Goal: Task Accomplishment & Management: Complete application form

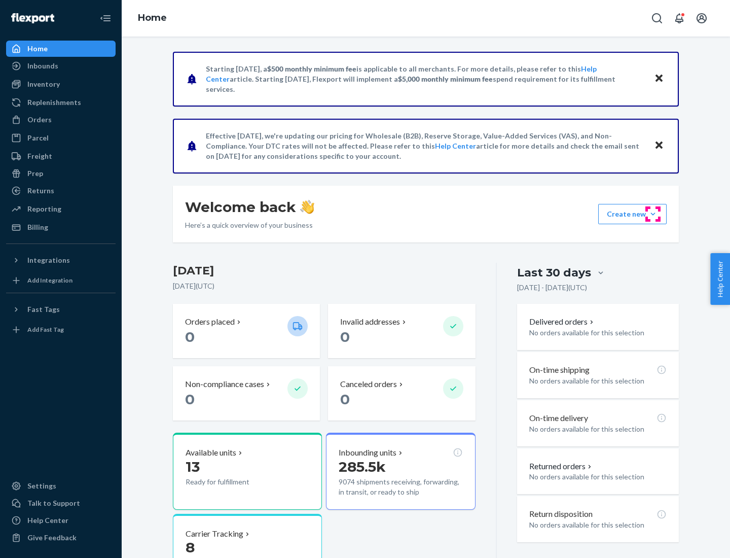
click at [653, 214] on button "Create new Create new inbound Create new order Create new product" at bounding box center [632, 214] width 68 height 20
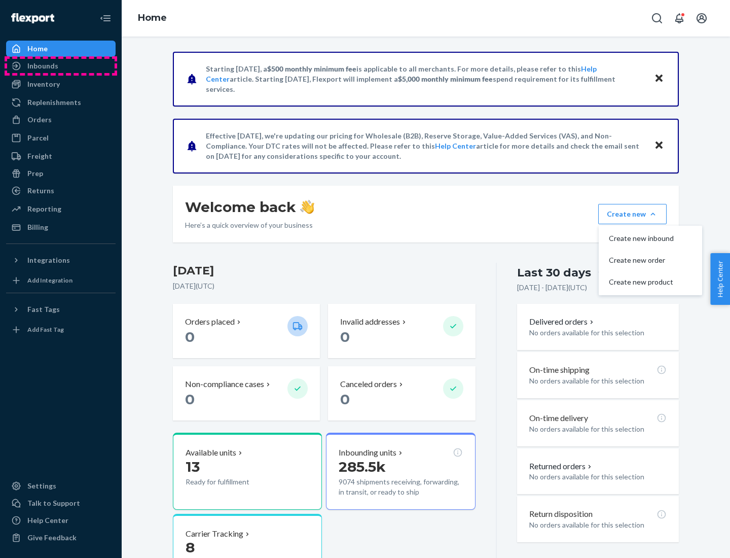
click at [61, 66] on div "Inbounds" at bounding box center [60, 66] width 107 height 14
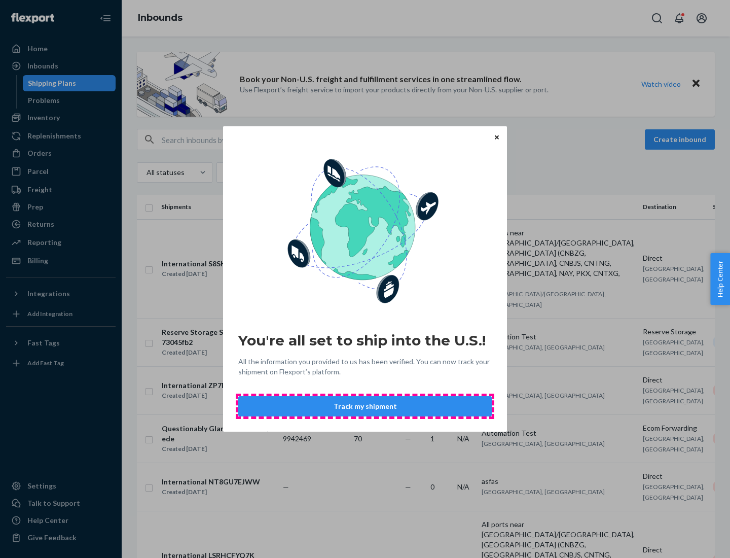
click at [365, 406] on button "Track my shipment" at bounding box center [364, 406] width 253 height 20
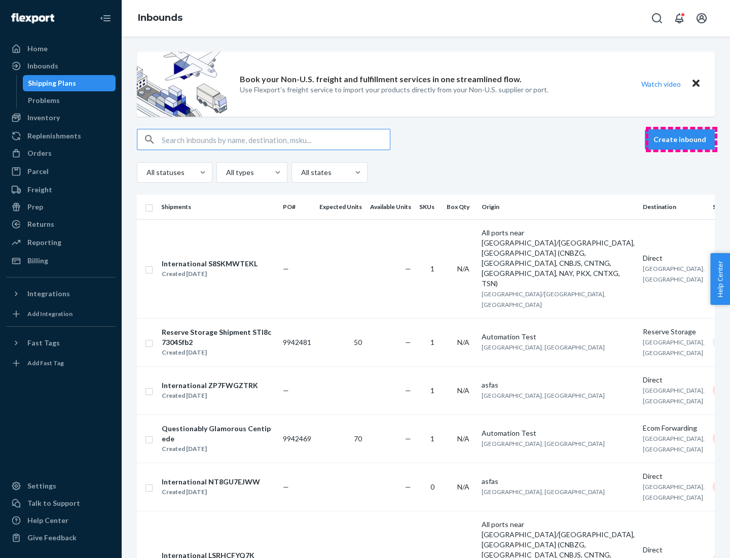
click at [681, 139] on button "Create inbound" at bounding box center [680, 139] width 70 height 20
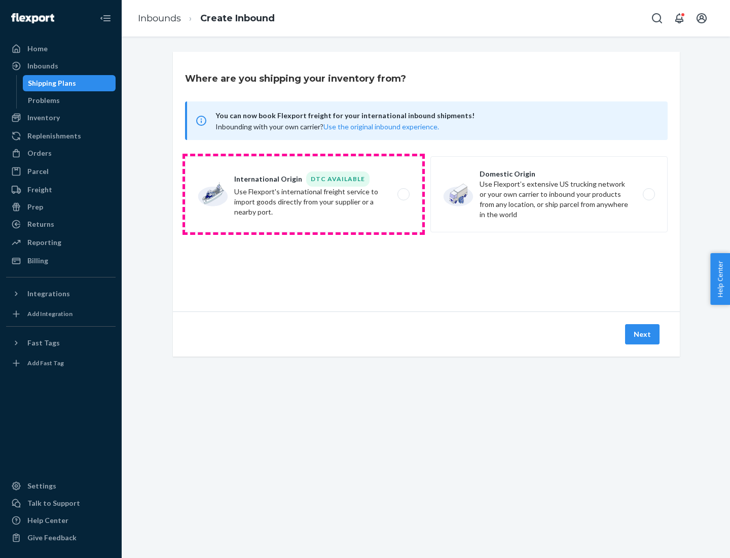
click at [304, 194] on label "International Origin DTC Available Use Flexport's international freight service…" at bounding box center [303, 194] width 237 height 76
click at [403, 194] on input "International Origin DTC Available Use Flexport's international freight service…" at bounding box center [406, 194] width 7 height 7
radio input "true"
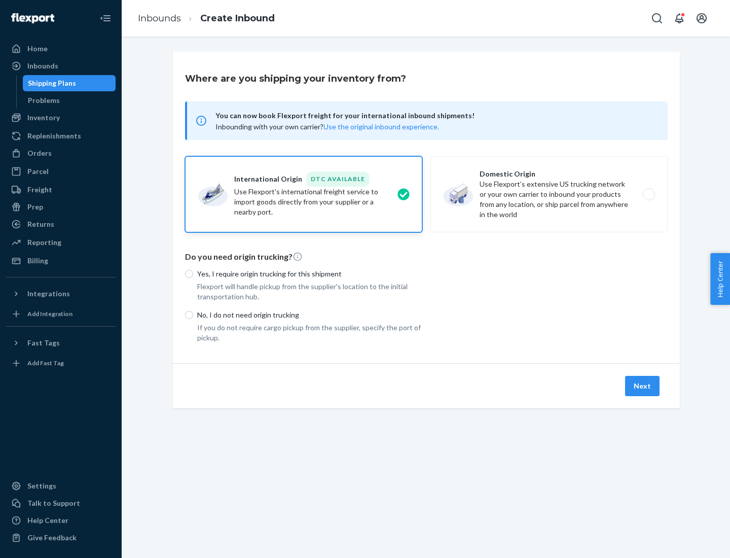
click at [310, 314] on p "No, I do not need origin trucking" at bounding box center [309, 315] width 225 height 10
click at [193, 314] on input "No, I do not need origin trucking" at bounding box center [189, 315] width 8 height 8
radio input "true"
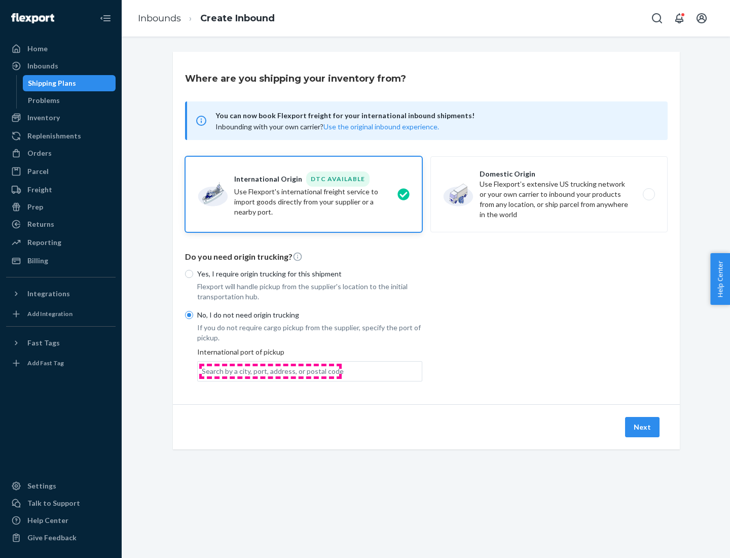
click at [270, 371] on div "Search by a city, port, address, or postal code" at bounding box center [273, 371] width 142 height 10
click at [203, 371] on input "Search by a city, port, address, or postal code" at bounding box center [202, 371] width 1 height 10
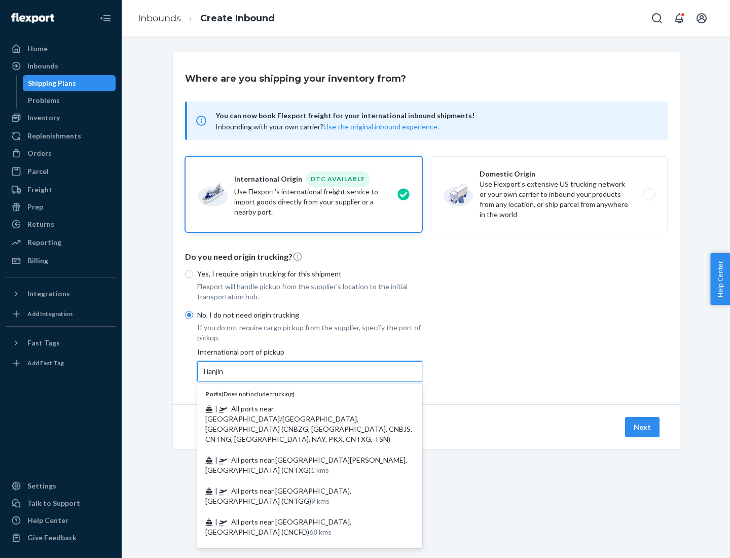
click at [300, 408] on span "| All ports near [GEOGRAPHIC_DATA]/[GEOGRAPHIC_DATA], [GEOGRAPHIC_DATA] (CNBZG,…" at bounding box center [308, 423] width 207 height 39
click at [224, 376] on input "Tianjin" at bounding box center [213, 371] width 22 height 10
type input "All ports near [GEOGRAPHIC_DATA]/[GEOGRAPHIC_DATA], [GEOGRAPHIC_DATA] (CNBZG, […"
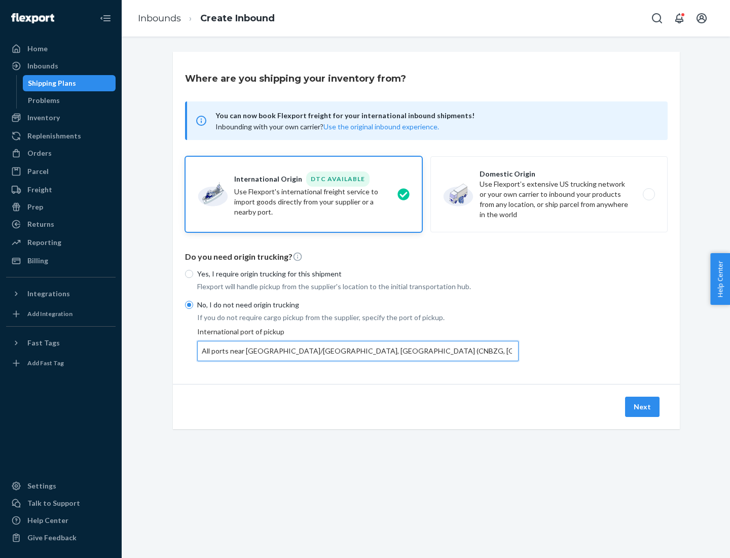
click at [643, 406] on button "Next" at bounding box center [642, 406] width 34 height 20
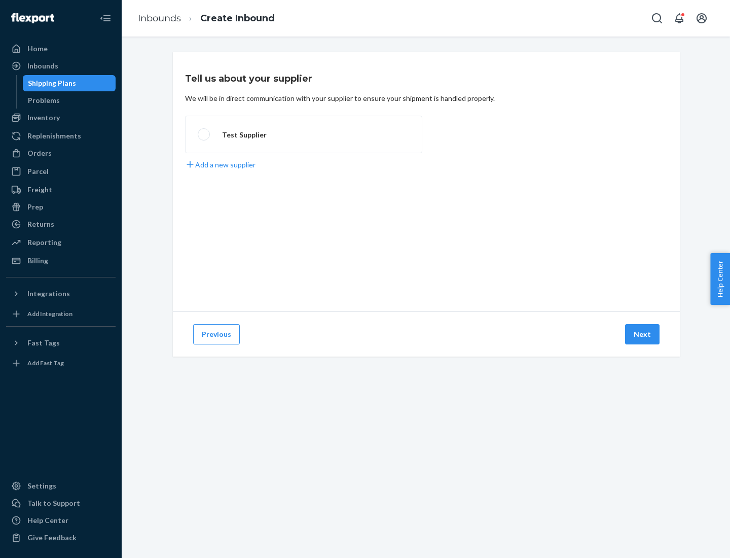
click at [304, 134] on label "Test Supplier" at bounding box center [303, 135] width 237 height 38
click at [204, 134] on input "Test Supplier" at bounding box center [201, 134] width 7 height 7
radio input "true"
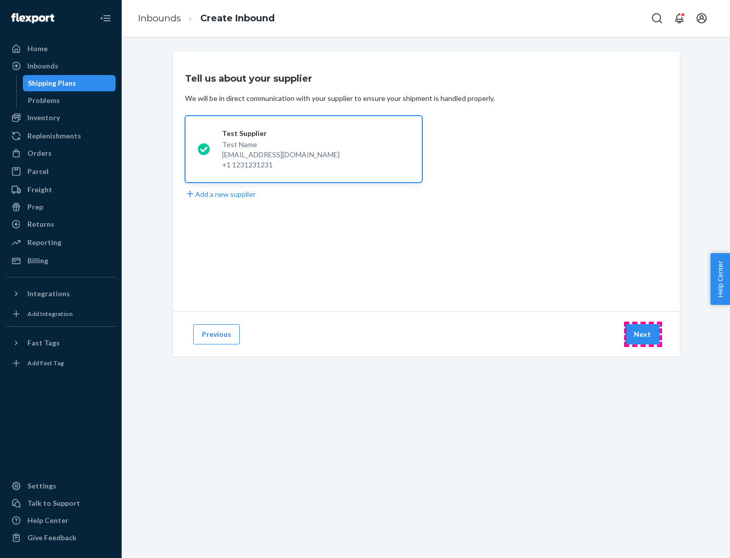
click at [643, 334] on button "Next" at bounding box center [642, 334] width 34 height 20
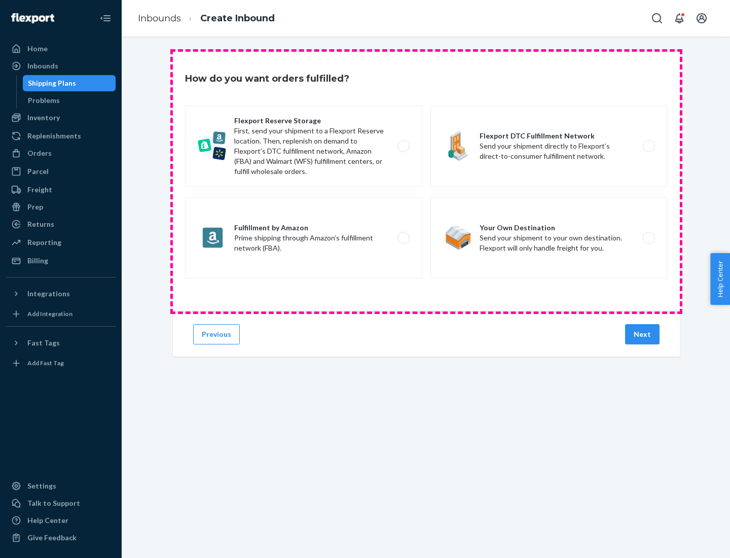
click at [426, 182] on div "Flexport Reserve Storage First, send your shipment to a Flexport Reserve locati…" at bounding box center [426, 192] width 483 height 175
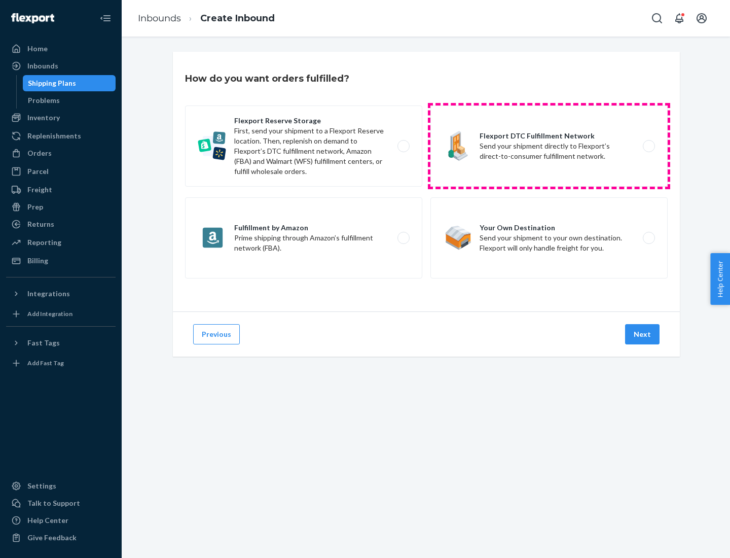
click at [549, 146] on label "Flexport DTC Fulfillment Network Send your shipment directly to Flexport’s dire…" at bounding box center [548, 145] width 237 height 81
click at [648, 146] on input "Flexport DTC Fulfillment Network Send your shipment directly to Flexport’s dire…" at bounding box center [651, 146] width 7 height 7
radio input "true"
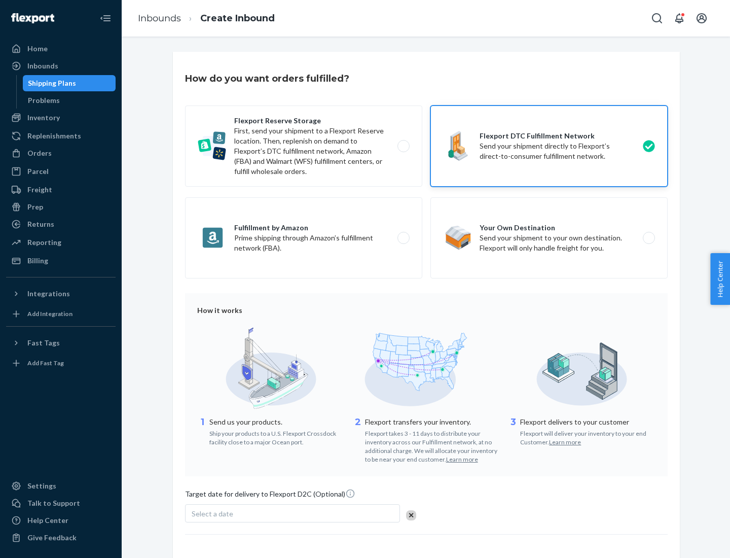
scroll to position [75, 0]
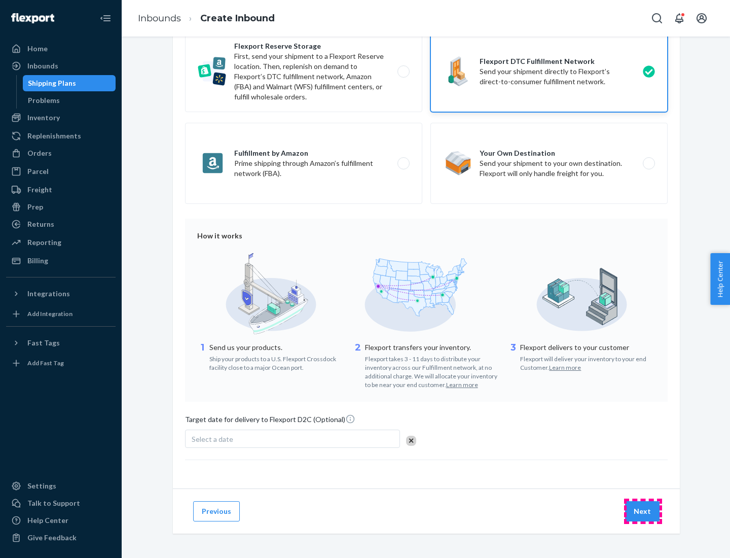
click at [643, 511] on button "Next" at bounding box center [642, 511] width 34 height 20
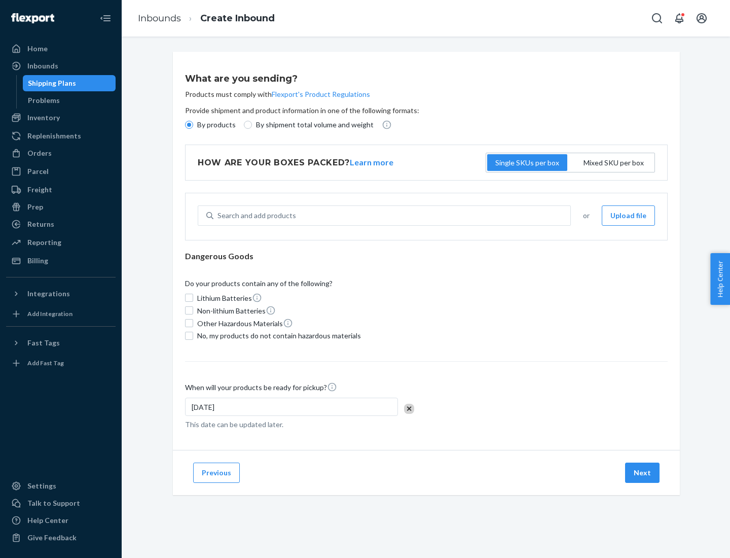
click at [215, 125] on p "By products" at bounding box center [216, 125] width 39 height 10
click at [193, 125] on input "By products" at bounding box center [189, 125] width 8 height 8
click at [255, 215] on div "Search and add products" at bounding box center [257, 215] width 79 height 10
click at [219, 215] on input "Search and add products" at bounding box center [218, 215] width 1 height 10
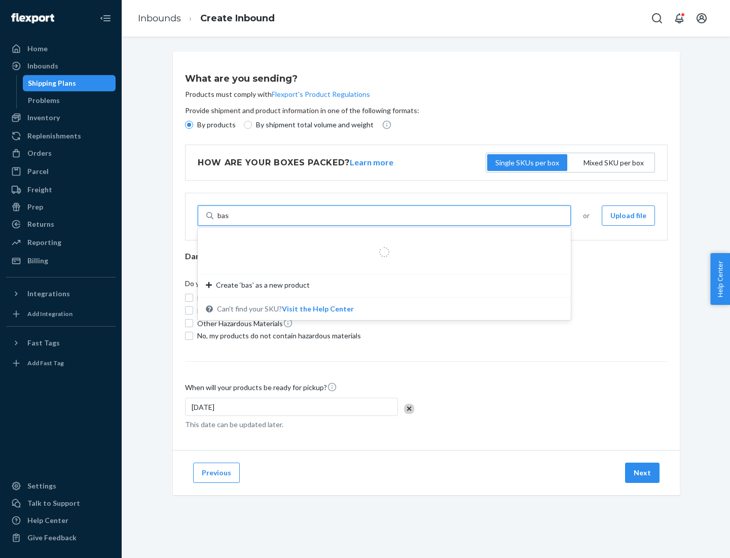
type input "basic"
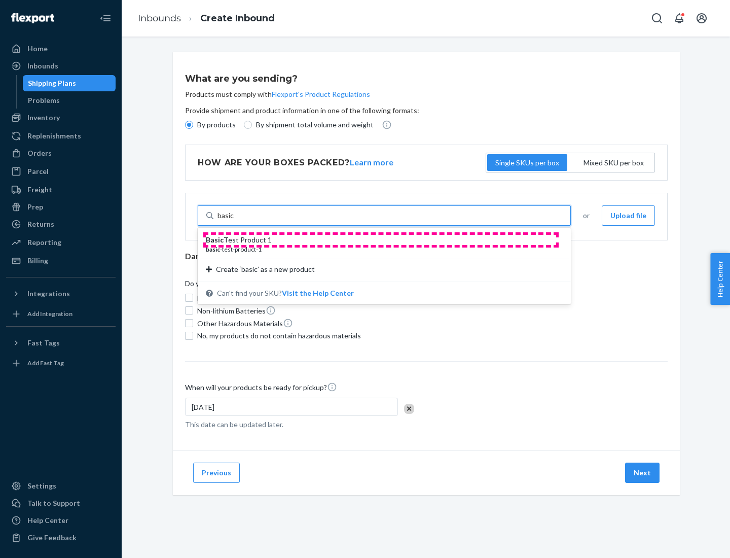
click at [381, 240] on div "Basic Test Product 1" at bounding box center [380, 240] width 349 height 10
click at [234, 221] on input "basic" at bounding box center [226, 215] width 17 height 10
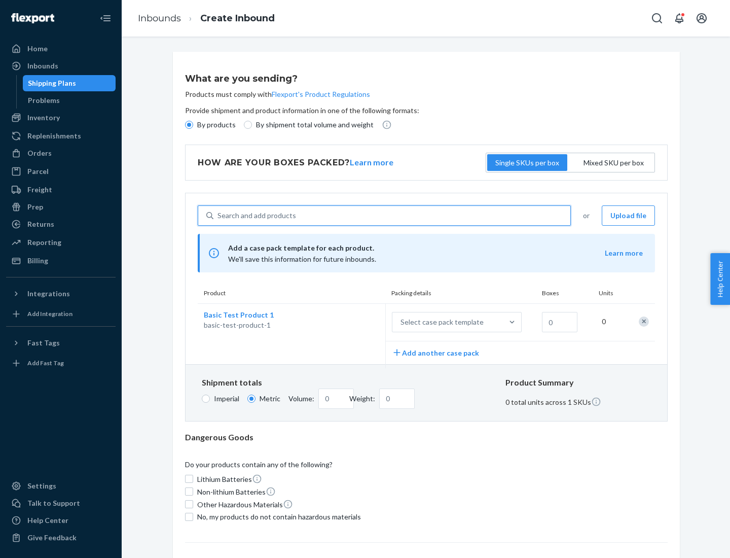
scroll to position [25, 0]
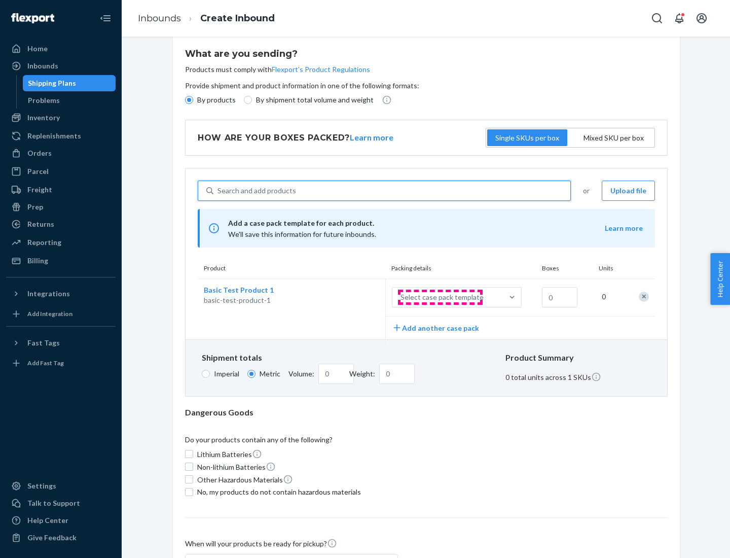
click at [440, 297] on div "Select case pack template" at bounding box center [442, 297] width 83 height 10
click at [350, 297] on input "Select case pack template" at bounding box center [350, 297] width 0 height 0
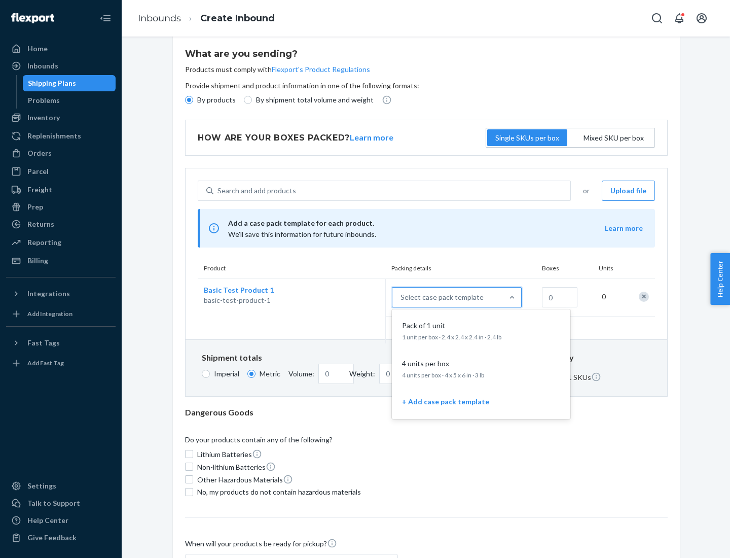
scroll to position [58, 0]
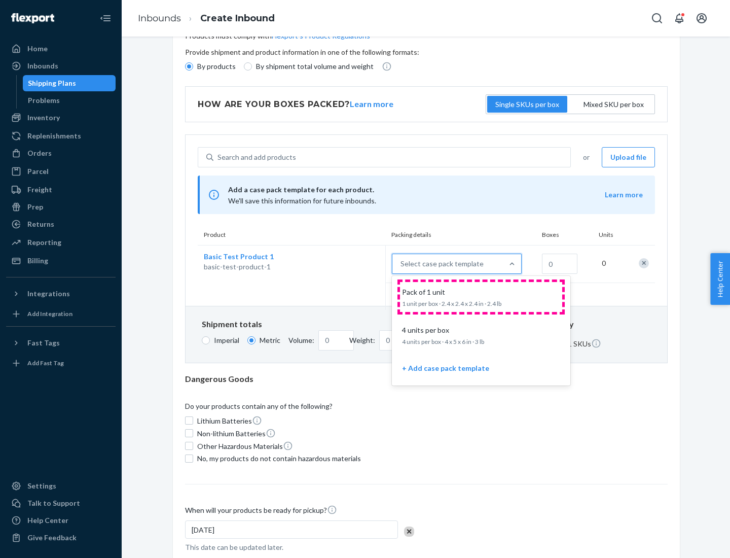
click at [481, 297] on div "Pack of 1 unit" at bounding box center [479, 292] width 162 height 10
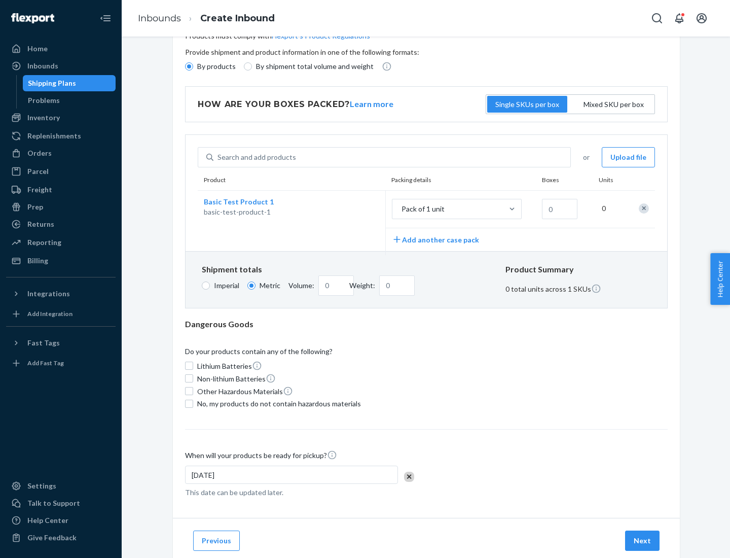
scroll to position [0, 0]
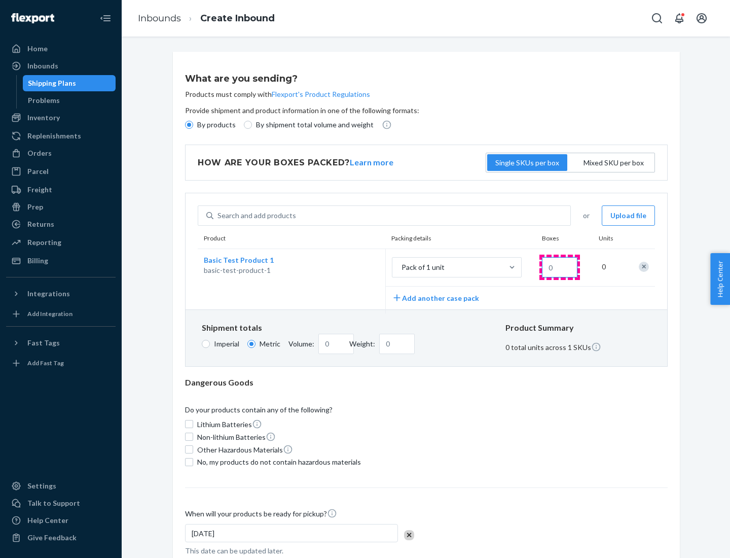
type input "1.09"
type input "1"
type input "10.89"
type input "10"
type input "0.02"
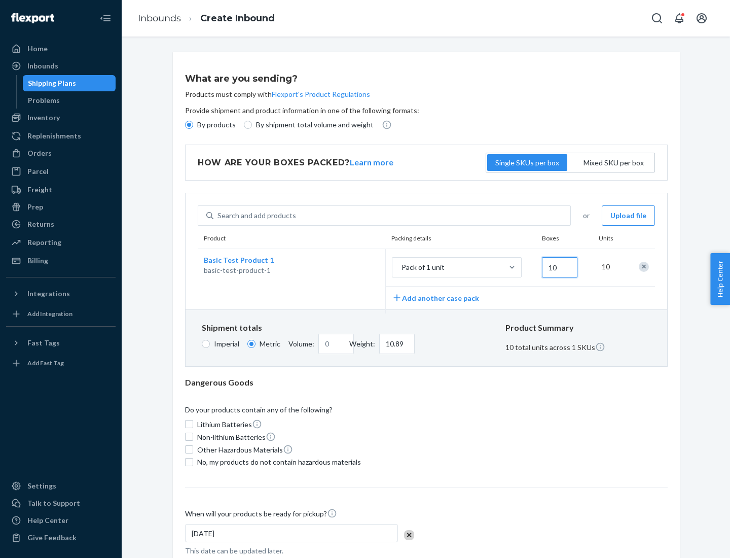
type input "108.86"
type input "100"
type input "0.23"
type input "1088.62"
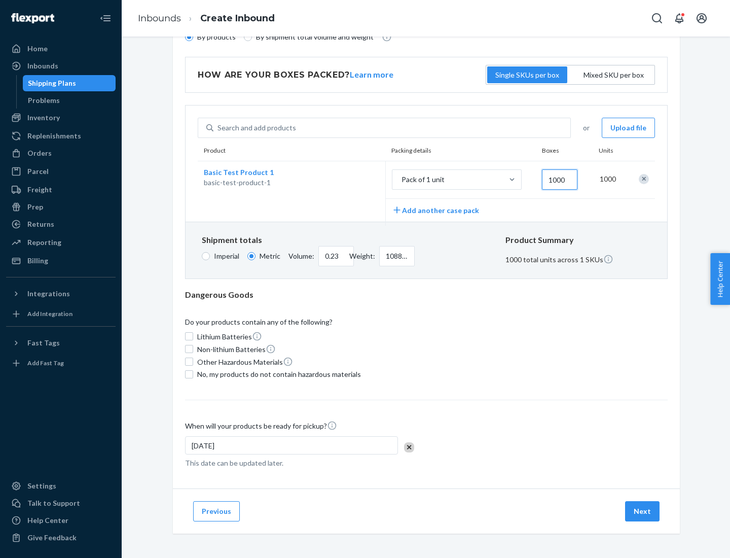
type input "1000"
click at [277, 374] on span "No, my products do not contain hazardous materials" at bounding box center [279, 374] width 164 height 10
click at [193, 374] on input "No, my products do not contain hazardous materials" at bounding box center [189, 374] width 8 height 8
checkbox input "true"
click at [643, 511] on button "Next" at bounding box center [642, 511] width 34 height 20
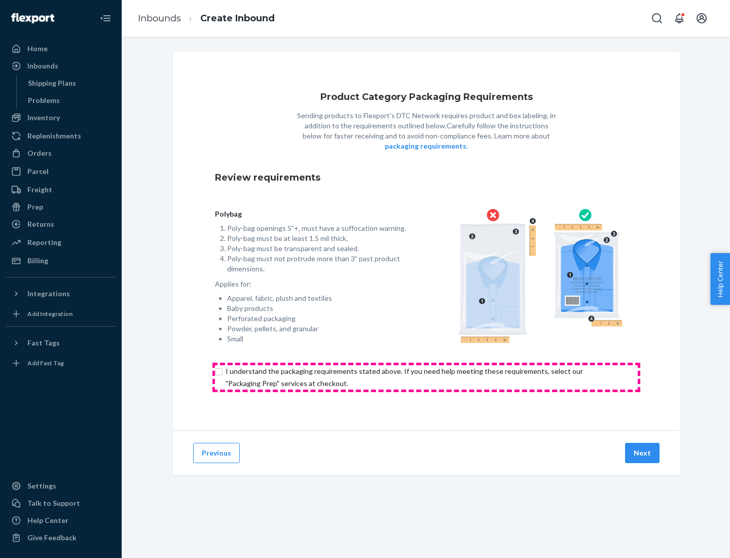
click at [426, 377] on input "checkbox" at bounding box center [426, 377] width 423 height 24
checkbox input "true"
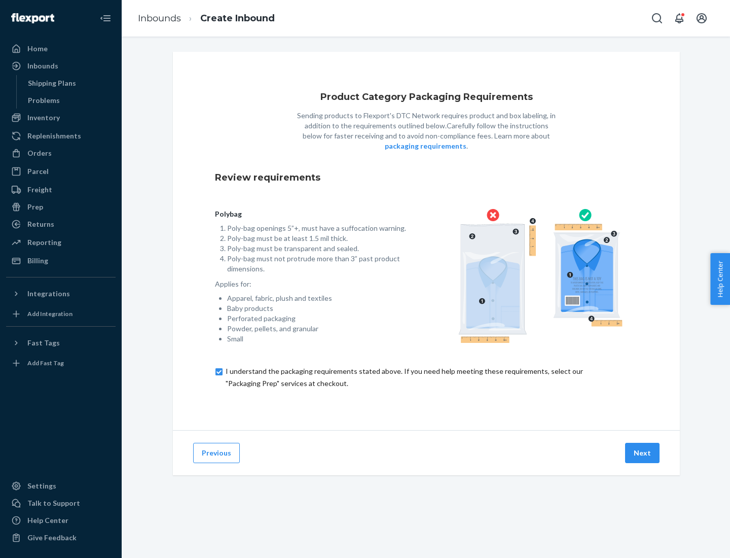
click at [643, 452] on button "Next" at bounding box center [642, 453] width 34 height 20
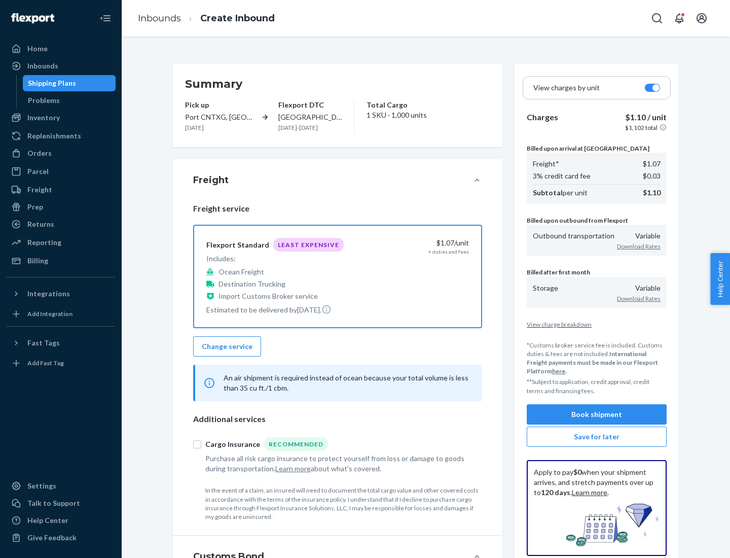
scroll to position [117, 0]
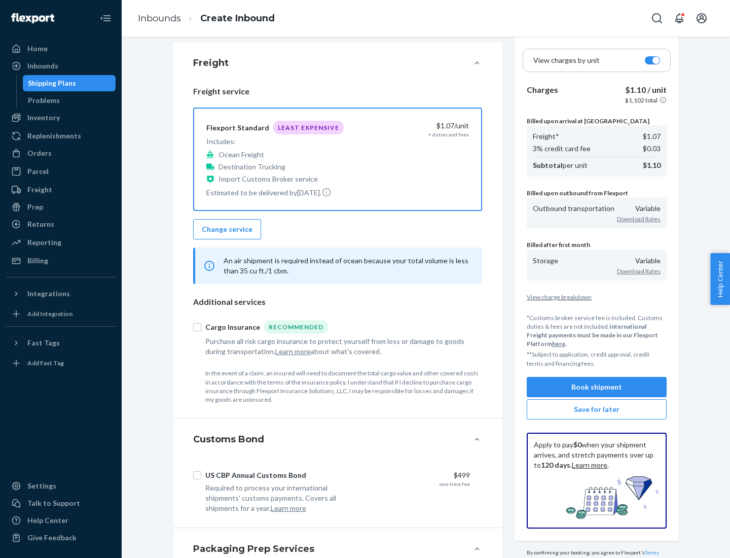
click at [597, 386] on button "Book shipment" at bounding box center [597, 387] width 140 height 20
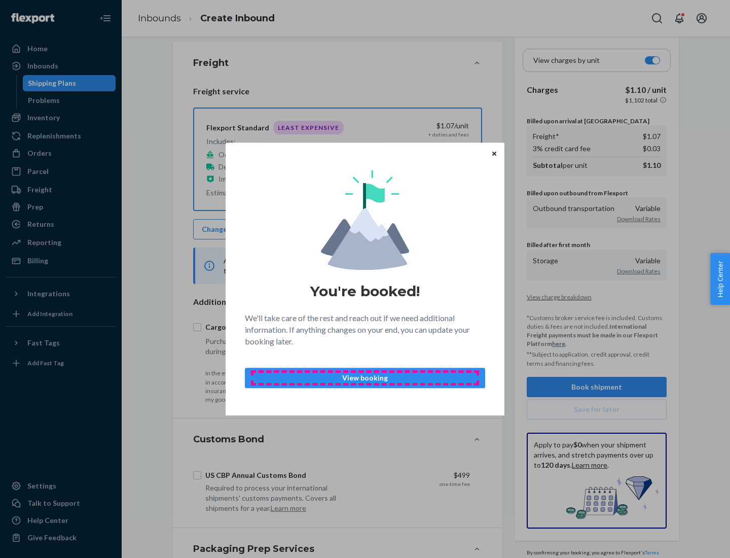
click at [365, 377] on p "View booking" at bounding box center [364, 378] width 223 height 10
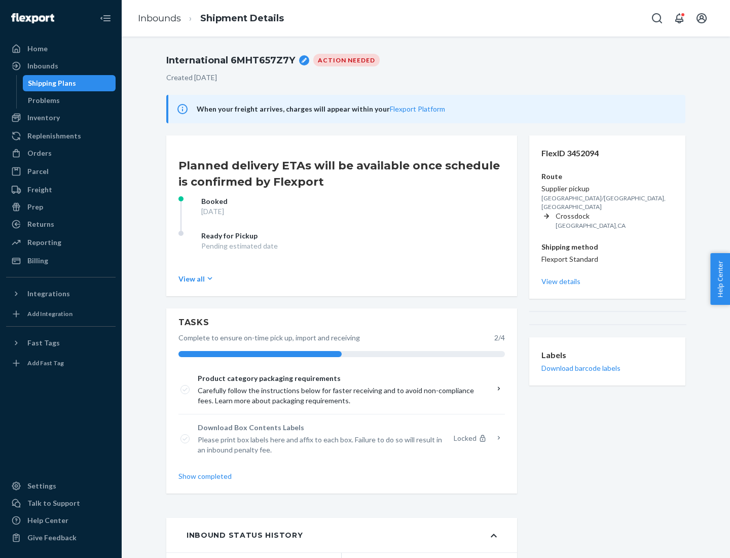
scroll to position [81, 0]
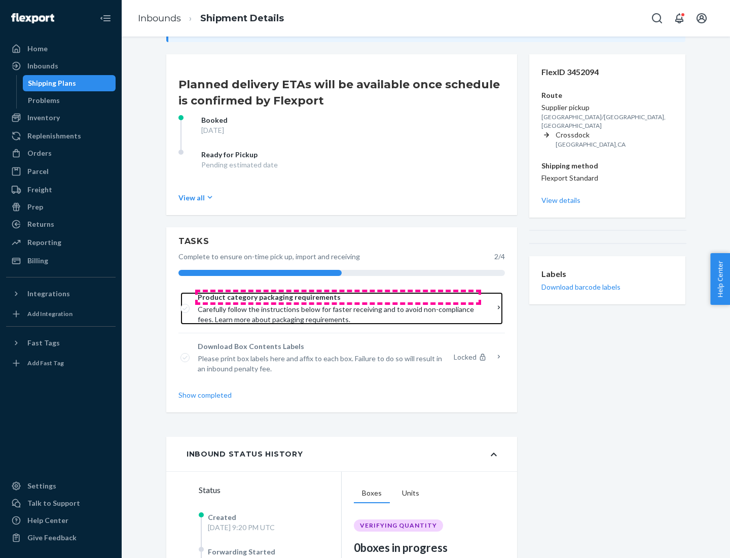
click at [338, 297] on span "Product category packaging requirements" at bounding box center [338, 297] width 281 height 10
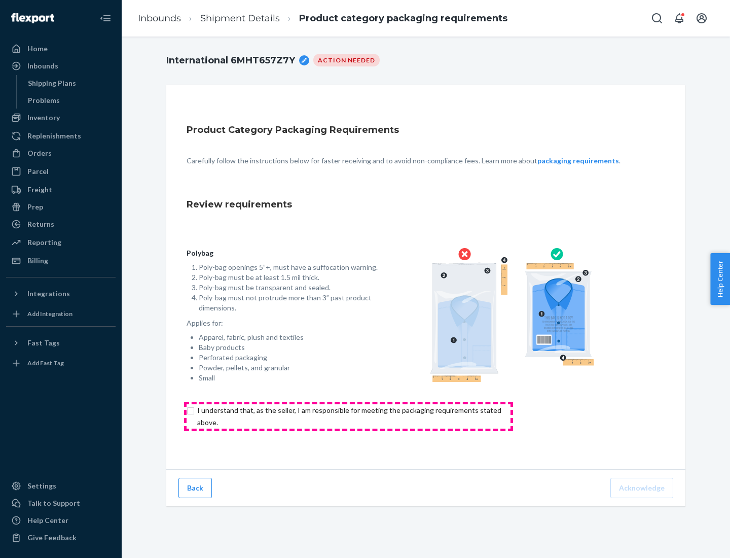
click at [348, 416] on input "checkbox" at bounding box center [355, 416] width 337 height 24
checkbox input "true"
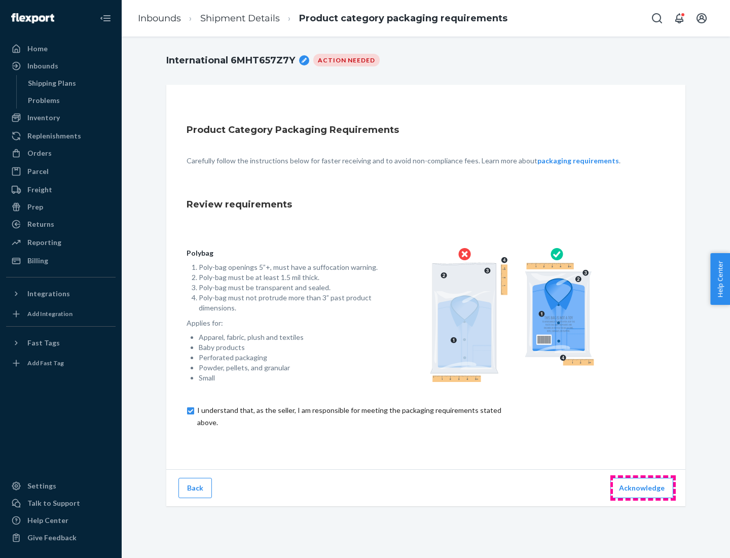
click at [643, 487] on button "Acknowledge" at bounding box center [641, 488] width 63 height 20
